Goal: Information Seeking & Learning: Learn about a topic

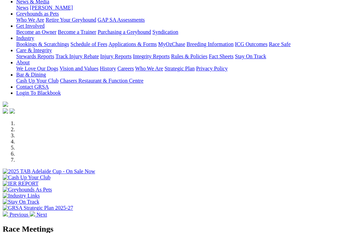
scroll to position [132, 0]
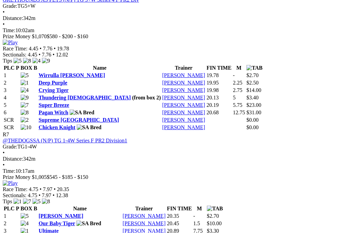
scroll to position [1072, 1]
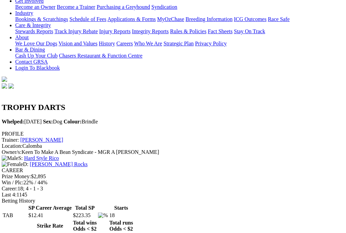
scroll to position [0, 1]
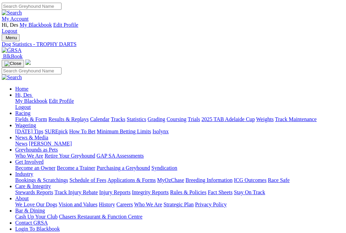
click at [28, 116] on link "Fields & Form" at bounding box center [31, 119] width 32 height 6
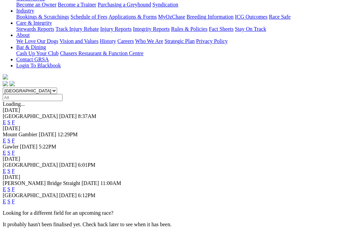
scroll to position [173, 0]
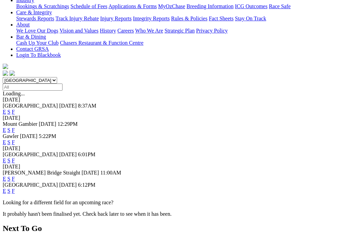
drag, startPoint x: 236, startPoint y: 123, endPoint x: 230, endPoint y: 123, distance: 6.4
click at [15, 188] on link "F" at bounding box center [13, 191] width 3 height 6
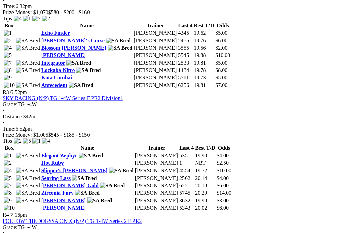
scroll to position [526, 0]
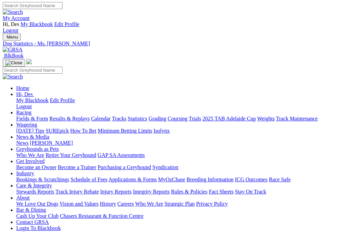
scroll to position [0, 0]
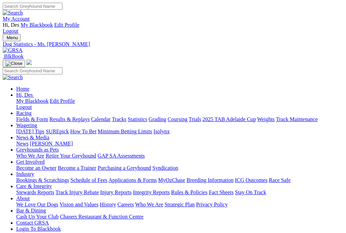
click at [33, 116] on link "Fields & Form" at bounding box center [32, 119] width 32 height 6
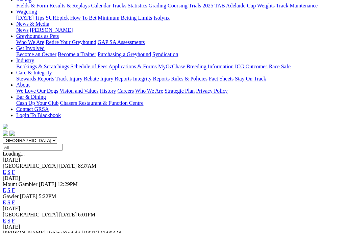
scroll to position [163, 0]
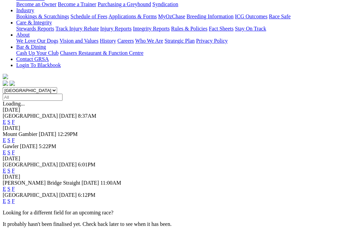
click at [15, 198] on link "F" at bounding box center [13, 201] width 3 height 6
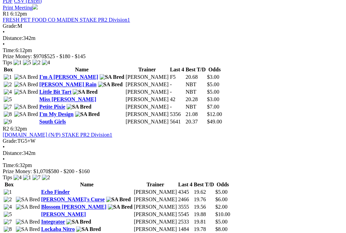
scroll to position [366, 0]
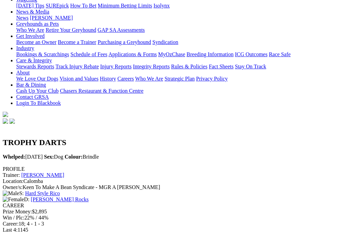
scroll to position [130, 0]
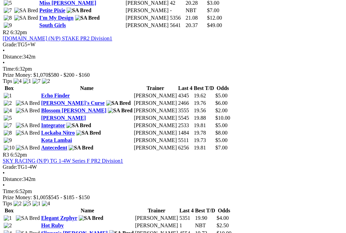
scroll to position [463, 0]
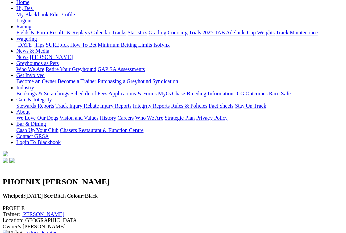
scroll to position [0, 1]
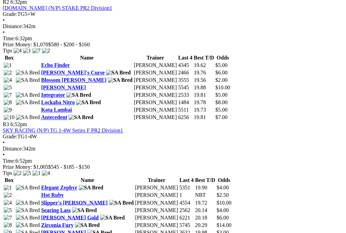
scroll to position [492, 2]
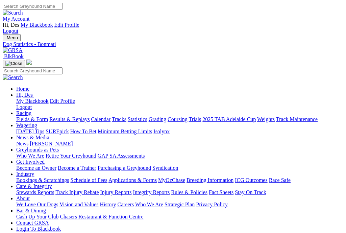
scroll to position [1, 0]
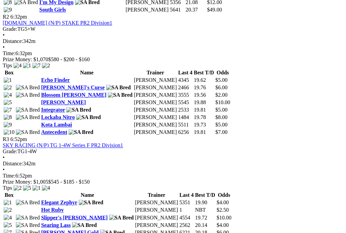
scroll to position [480, 0]
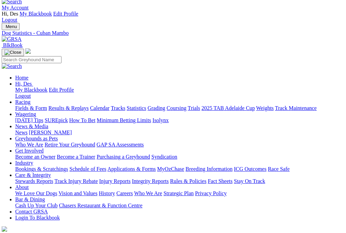
scroll to position [12, 1]
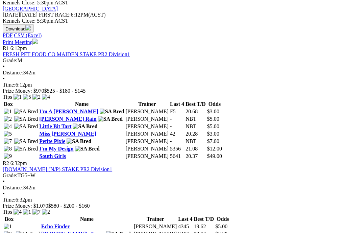
scroll to position [335, 0]
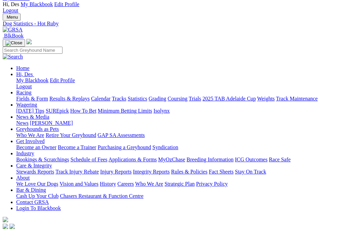
scroll to position [21, 1]
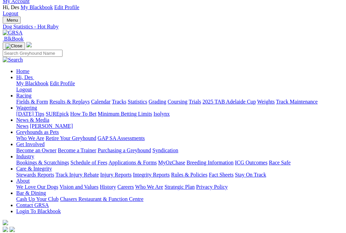
click at [32, 99] on link "Fields & Form" at bounding box center [32, 102] width 32 height 6
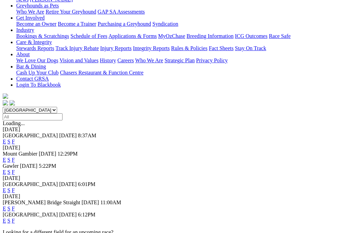
scroll to position [149, 0]
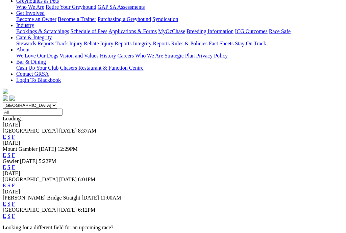
click at [15, 213] on link "F" at bounding box center [13, 216] width 3 height 6
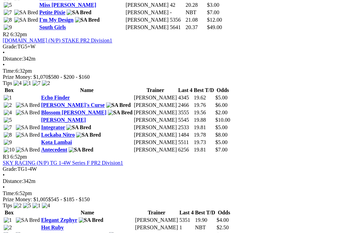
scroll to position [460, 0]
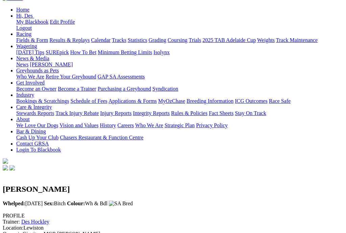
scroll to position [71, 0]
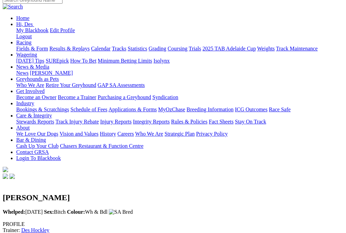
click at [49, 227] on link "Des Hockley" at bounding box center [35, 230] width 28 height 6
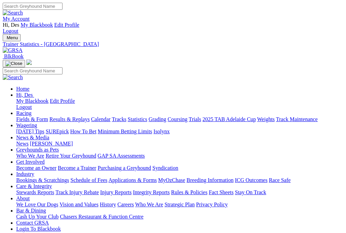
scroll to position [13, 0]
